Goal: Information Seeking & Learning: Learn about a topic

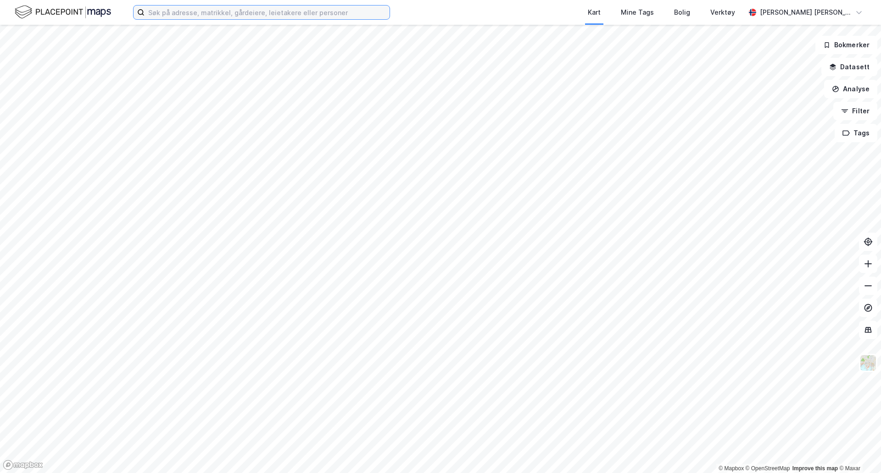
click at [280, 11] on input at bounding box center [266, 13] width 245 height 14
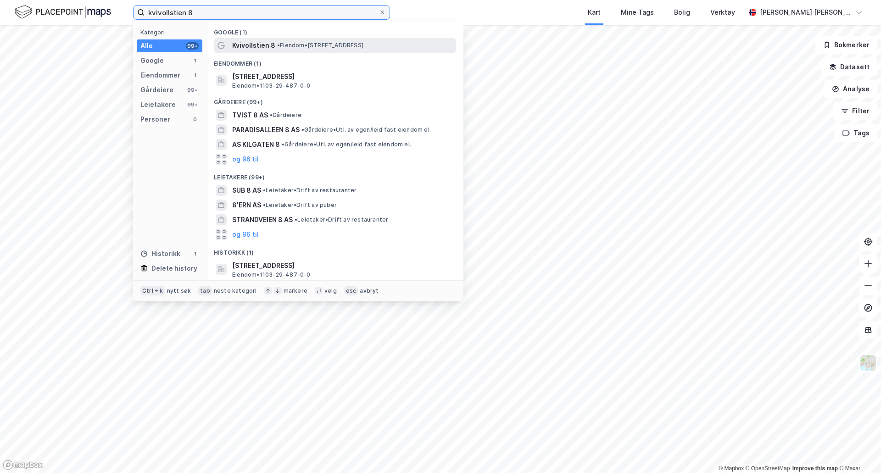
type input "kvivollstien 8"
click at [290, 38] on div "Kvivollstien 8 • Eiendom • [STREET_ADDRESS]" at bounding box center [335, 45] width 242 height 15
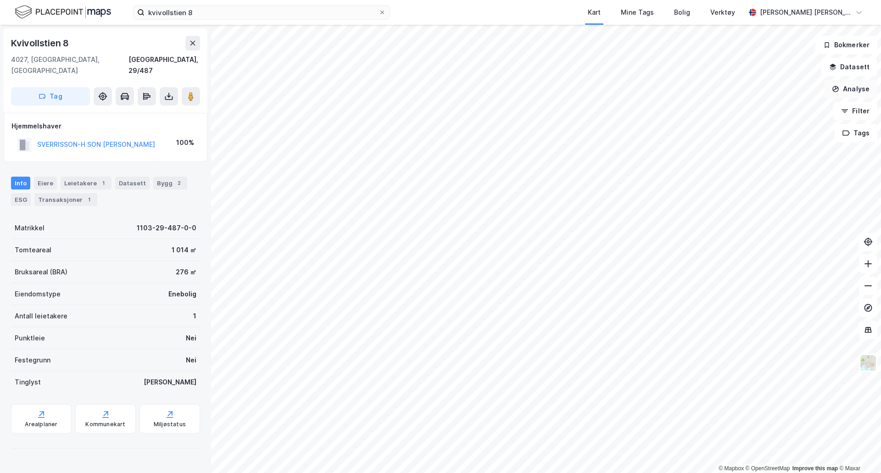
click at [860, 92] on button "Analyse" at bounding box center [850, 89] width 53 height 18
click at [856, 74] on button "Datasett" at bounding box center [849, 67] width 56 height 18
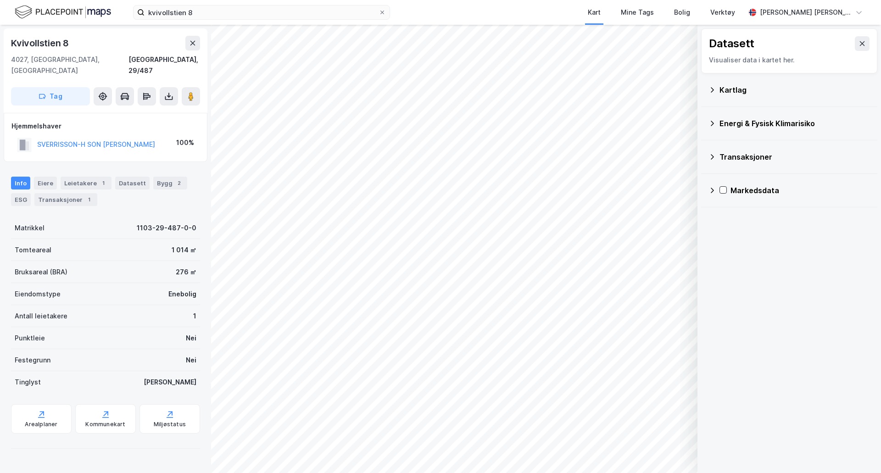
click at [715, 89] on icon at bounding box center [711, 89] width 7 height 7
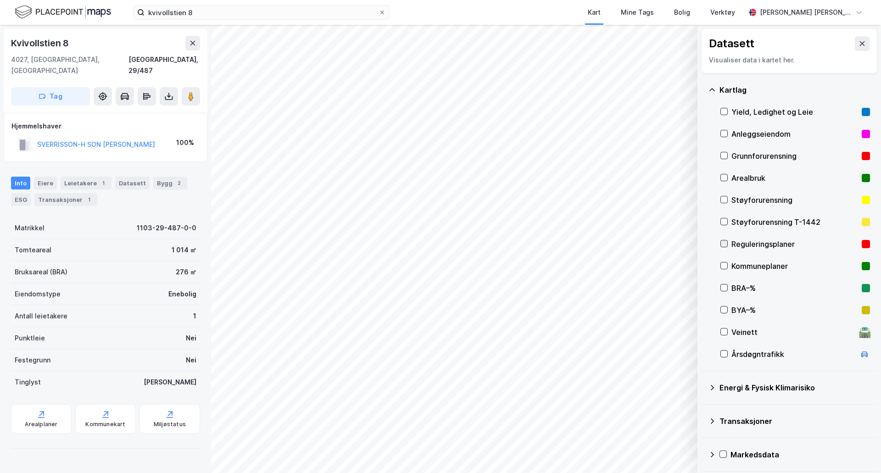
click at [721, 242] on icon at bounding box center [724, 243] width 6 height 6
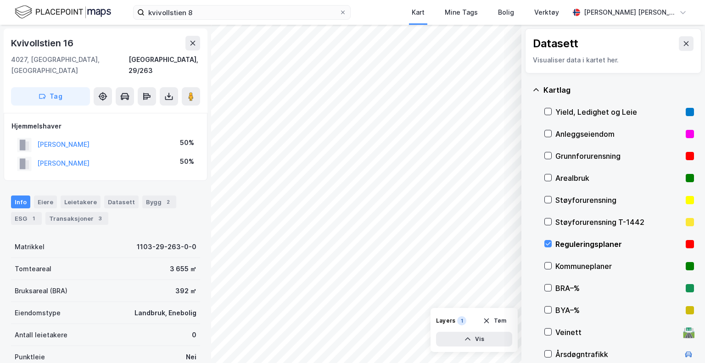
click at [205, 83] on div "© Mapbox © OpenStreetMap Improve this map © Maxar Datasett Visualiser data i ka…" at bounding box center [352, 194] width 705 height 338
click at [194, 40] on icon at bounding box center [192, 42] width 7 height 7
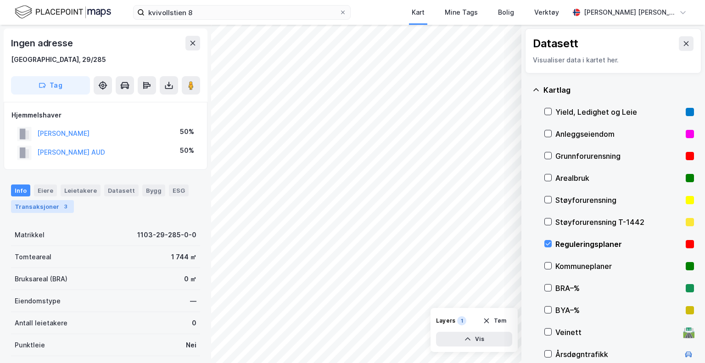
click at [50, 204] on div "Transaksjoner 3" at bounding box center [42, 206] width 63 height 13
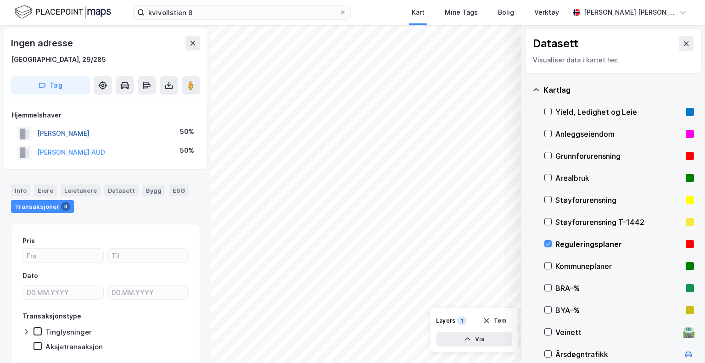
click at [0, 0] on button "[PERSON_NAME]" at bounding box center [0, 0] width 0 height 0
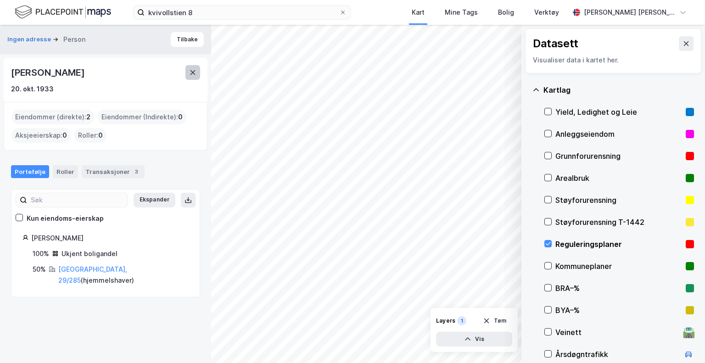
click at [186, 73] on button at bounding box center [192, 72] width 15 height 15
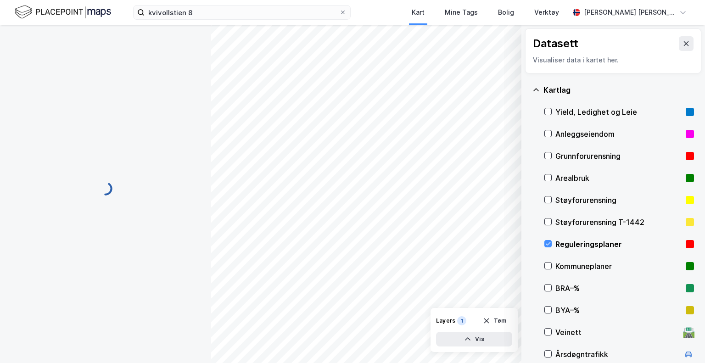
scroll to position [19, 0]
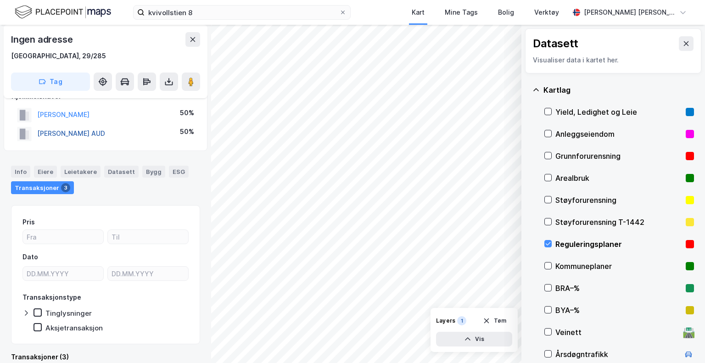
click at [0, 0] on button "[PERSON_NAME] AUD" at bounding box center [0, 0] width 0 height 0
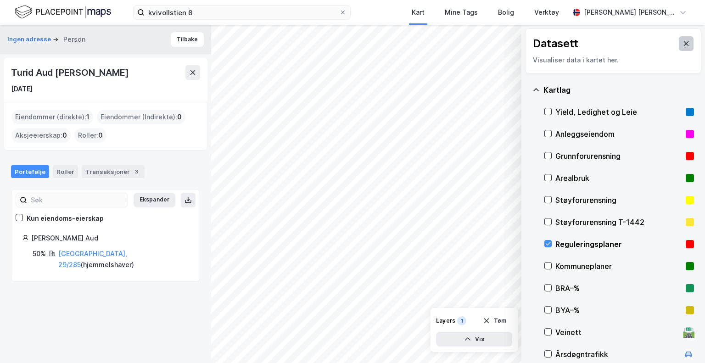
click at [682, 40] on icon at bounding box center [685, 43] width 7 height 7
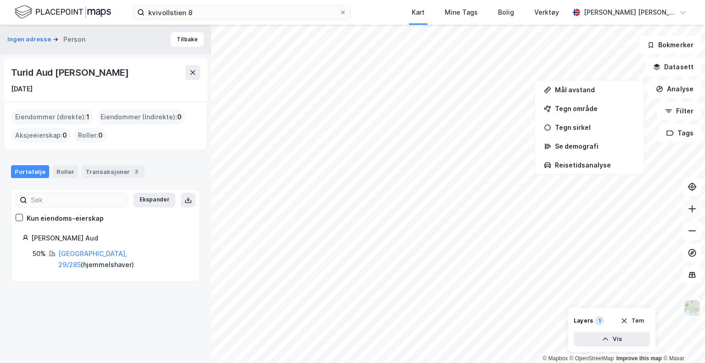
click at [694, 209] on icon at bounding box center [691, 208] width 9 height 9
click at [687, 69] on button "Datasett" at bounding box center [673, 67] width 56 height 18
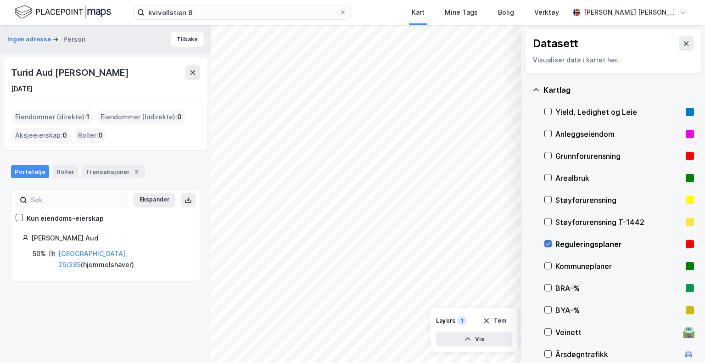
click at [547, 240] on icon at bounding box center [548, 243] width 6 height 6
click at [550, 264] on icon at bounding box center [547, 265] width 5 height 3
click at [556, 243] on div "Reguleringsplaner" at bounding box center [618, 244] width 127 height 11
click at [682, 45] on icon at bounding box center [685, 43] width 7 height 7
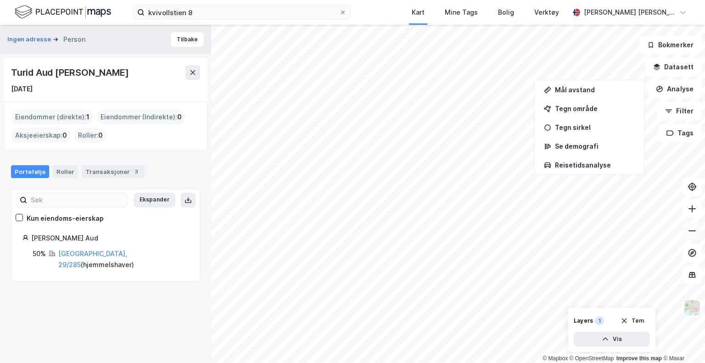
click at [693, 232] on icon at bounding box center [691, 230] width 9 height 9
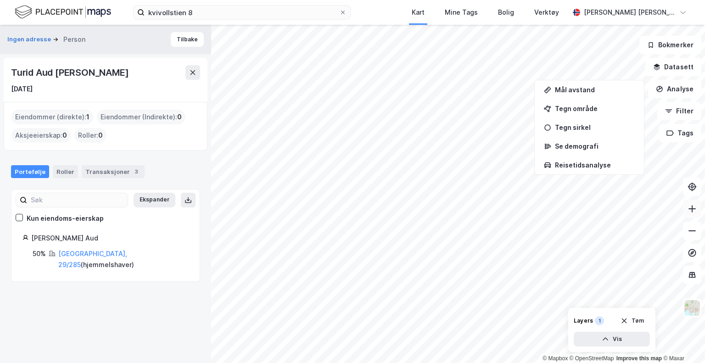
click at [684, 206] on button at bounding box center [692, 209] width 18 height 18
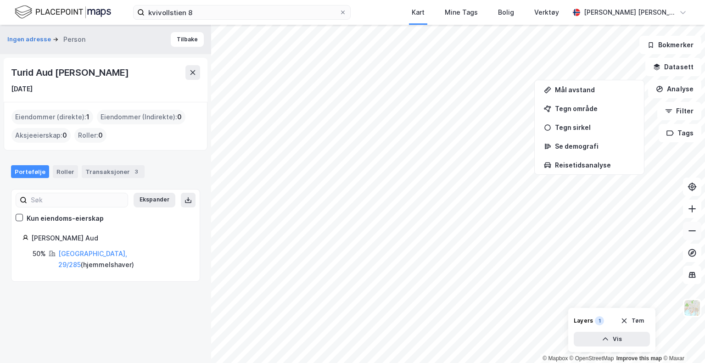
click at [694, 233] on icon at bounding box center [691, 230] width 9 height 9
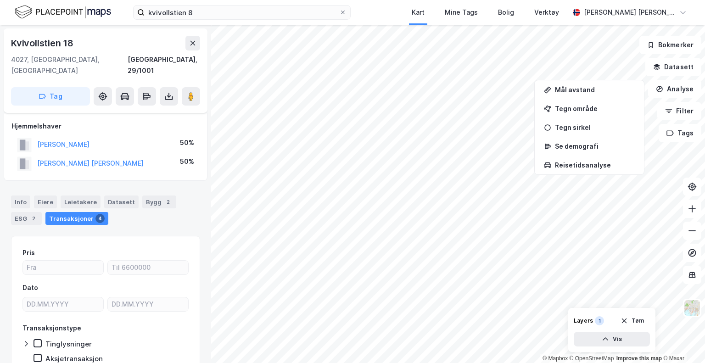
scroll to position [19, 0]
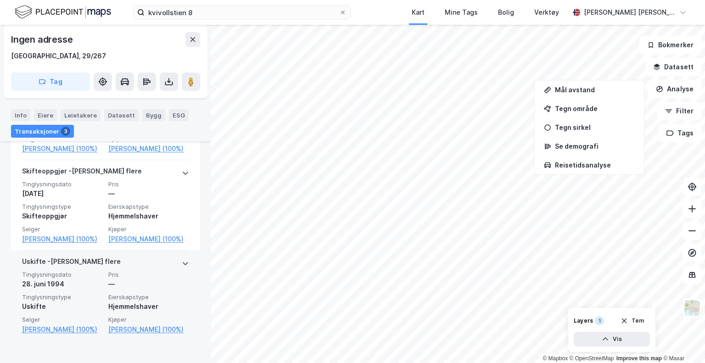
scroll to position [306, 0]
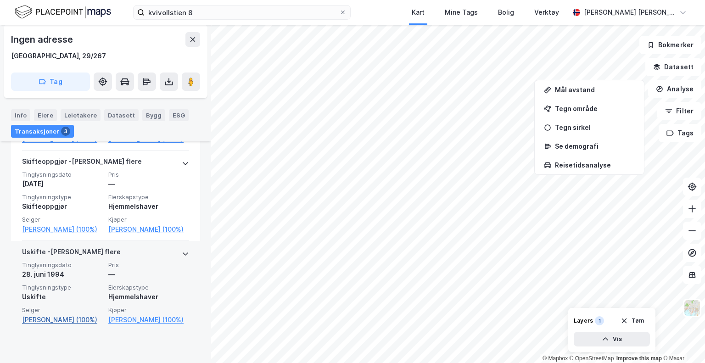
click at [49, 325] on link "[PERSON_NAME] (100%)" at bounding box center [62, 319] width 81 height 11
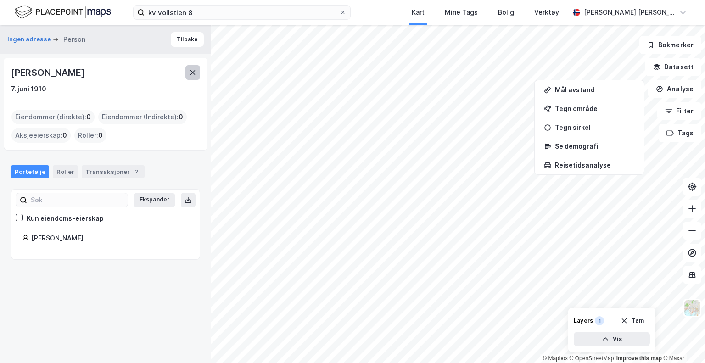
click at [193, 77] on button at bounding box center [192, 72] width 15 height 15
